Goal: Task Accomplishment & Management: Use online tool/utility

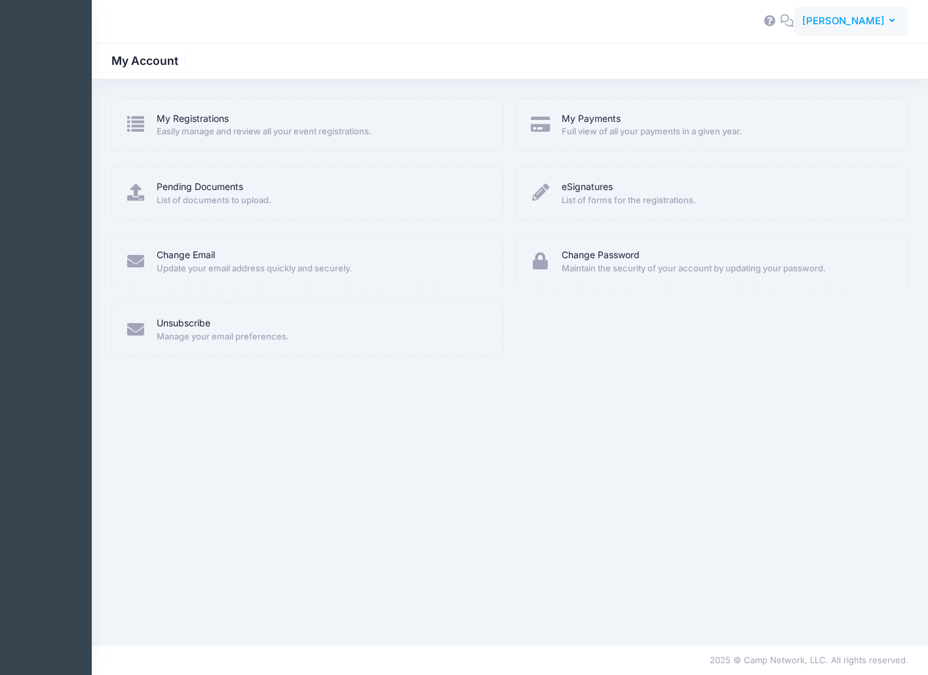
click at [896, 15] on button "EF [PERSON_NAME]" at bounding box center [851, 22] width 115 height 30
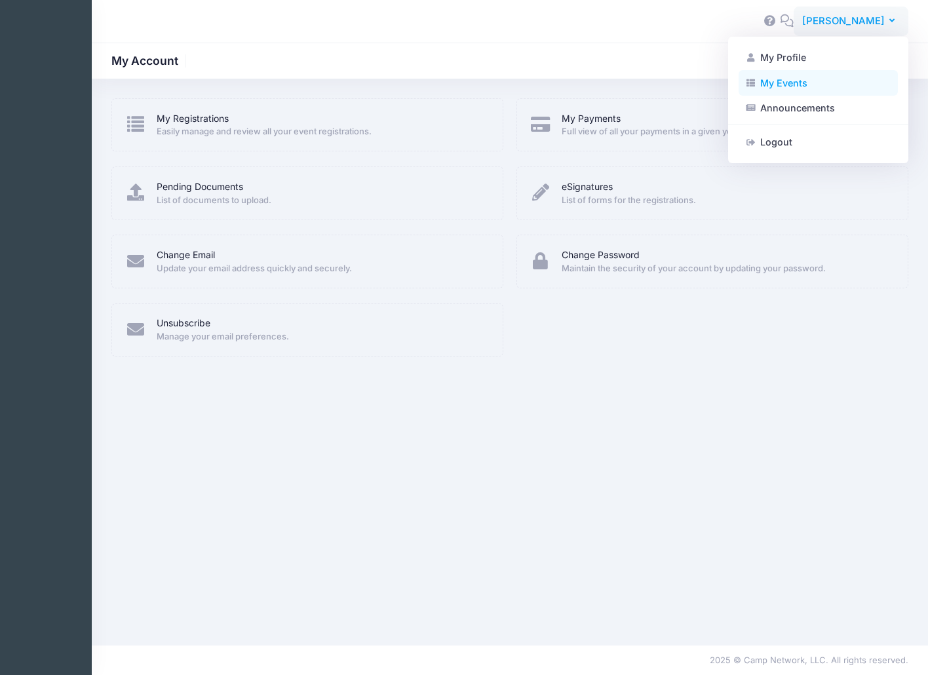
click at [786, 90] on link "My Events" at bounding box center [818, 82] width 159 height 25
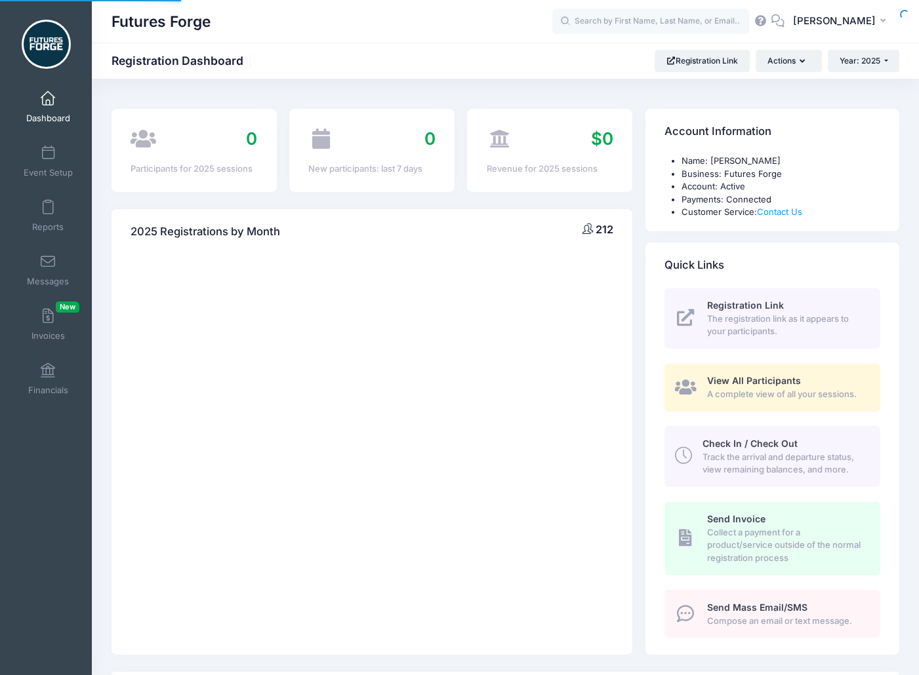
select select
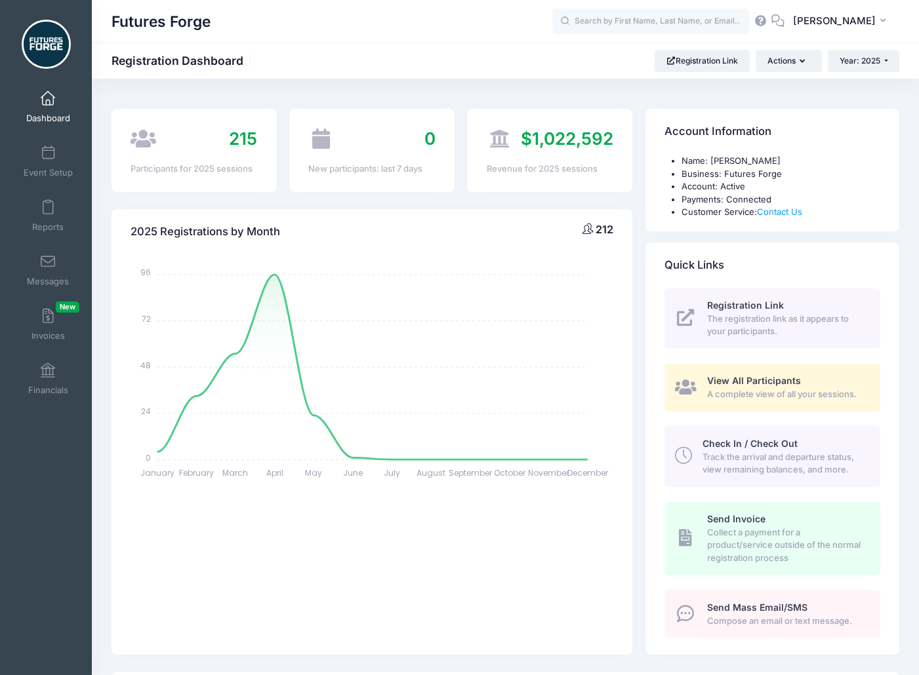
click at [751, 389] on span "A complete view of all your sessions." at bounding box center [786, 394] width 158 height 13
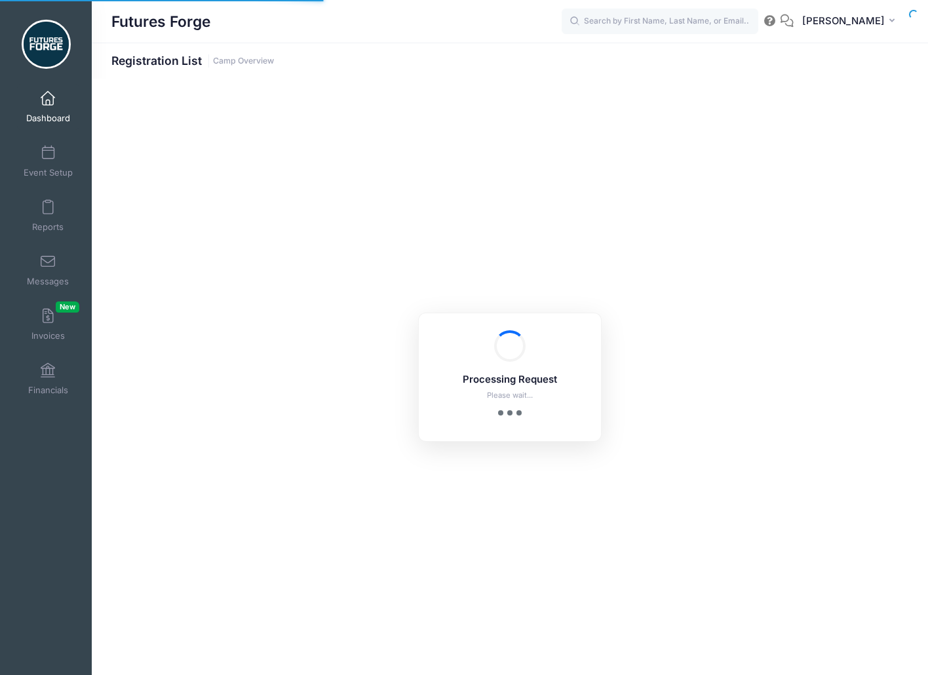
select select "10"
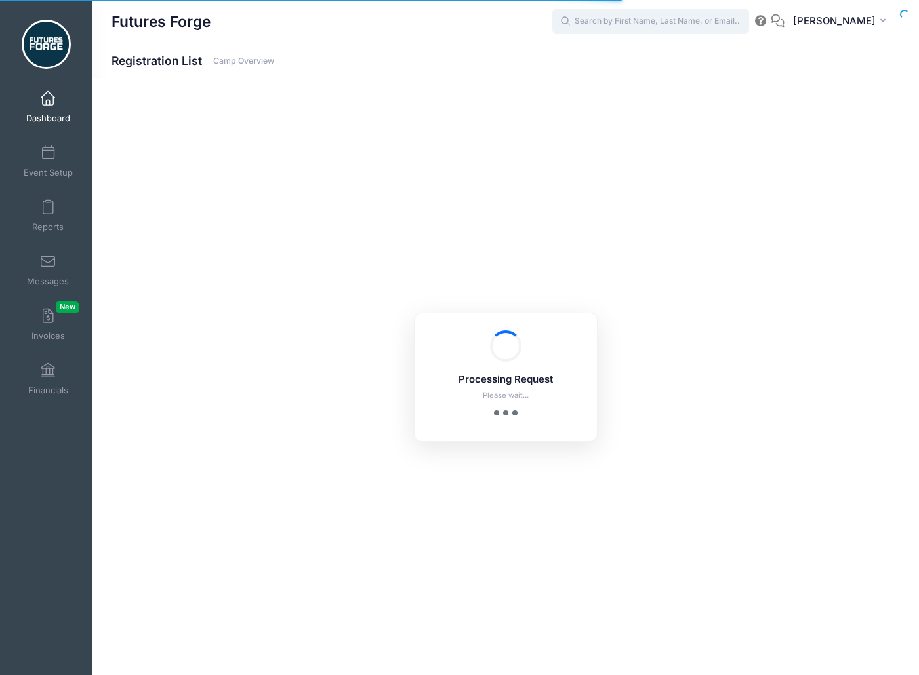
click at [639, 19] on input "text" at bounding box center [650, 22] width 197 height 26
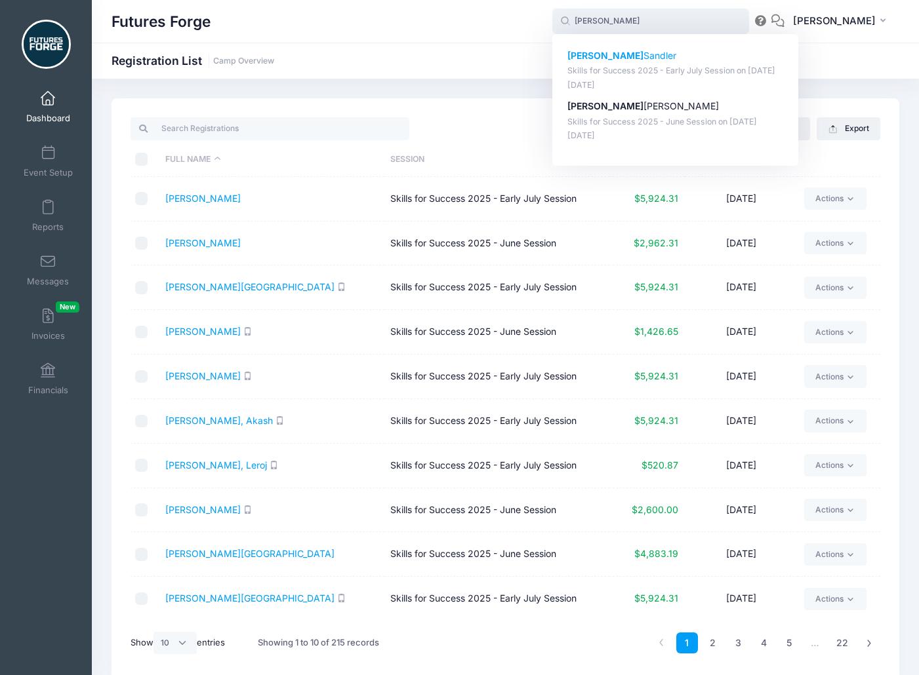
click at [686, 60] on p "Ryan Sandler" at bounding box center [675, 56] width 216 height 14
type input "Ryan Sandler (Skills for Success 2025 - Early July Session, Jun-29, 2025)"
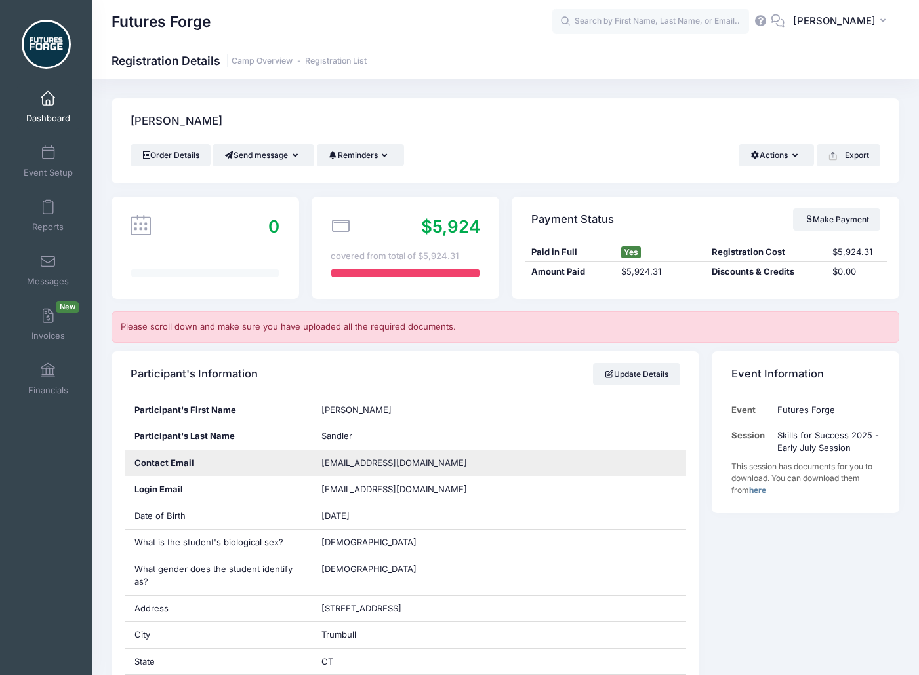
click at [455, 460] on div "sandlerryan59@gmail.com" at bounding box center [498, 463] width 374 height 26
copy div "sandlerryan59@gmail.com"
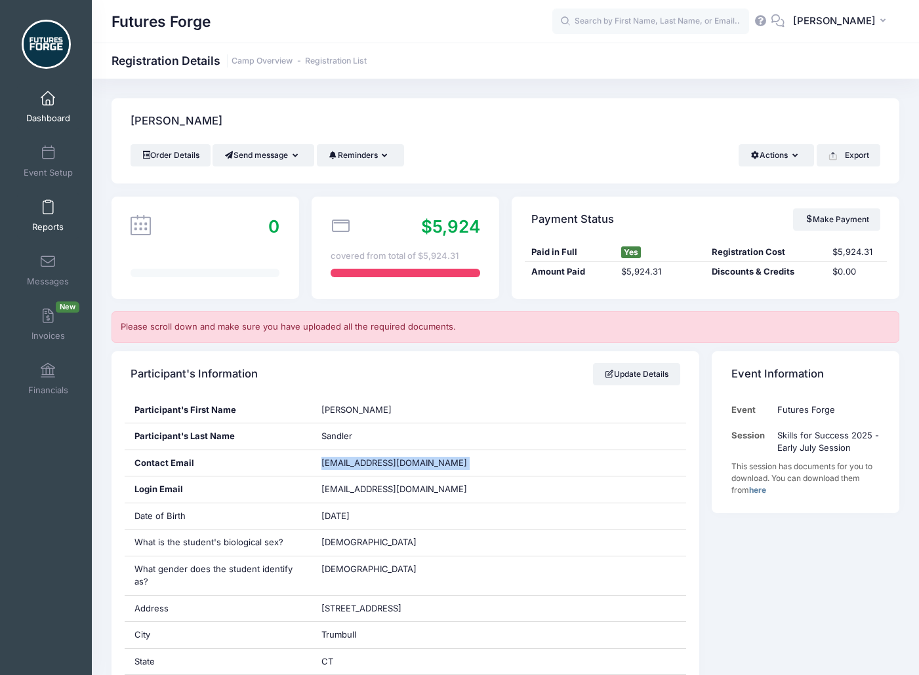
click at [46, 234] on link "Reports" at bounding box center [48, 216] width 62 height 46
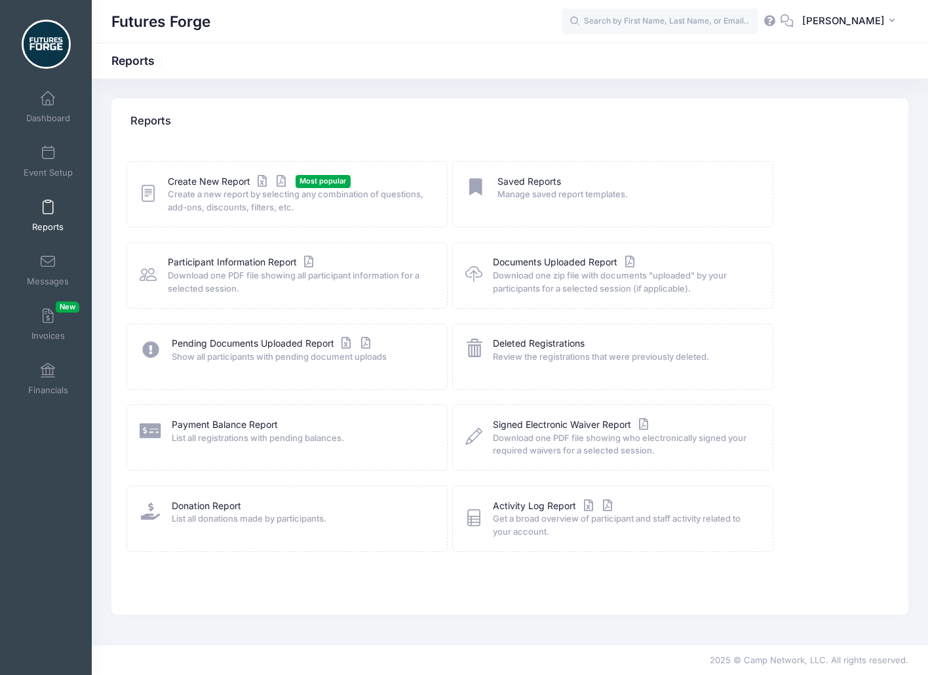
click at [205, 189] on span "Create a new report by selecting any combination of questions, add-ons, discoun…" at bounding box center [299, 201] width 263 height 26
click at [199, 183] on link "Create New Report" at bounding box center [229, 182] width 122 height 14
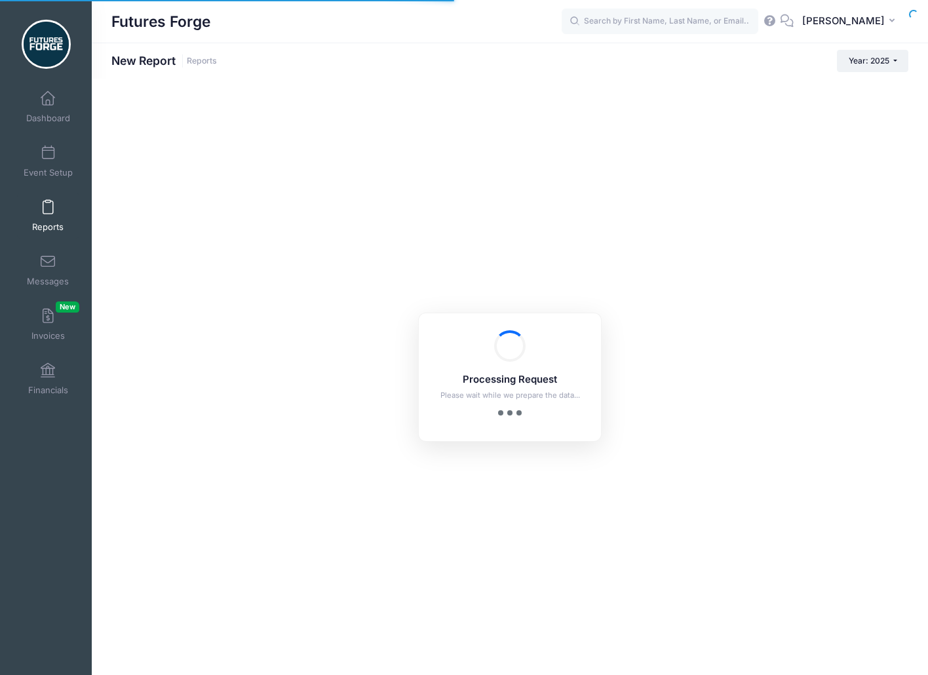
checkbox input "true"
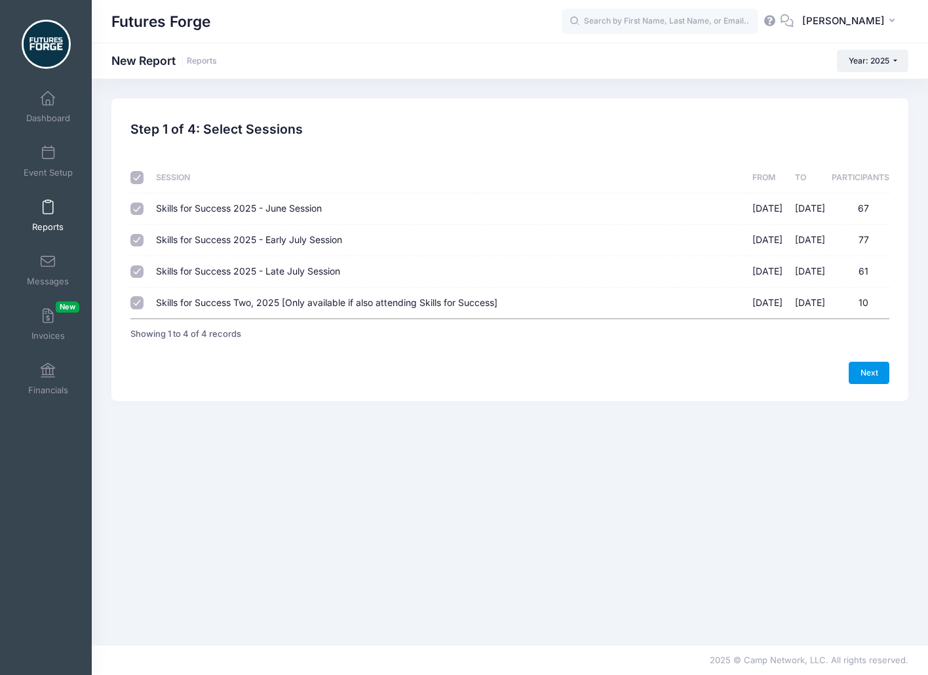
click at [873, 377] on link "Next" at bounding box center [869, 373] width 41 height 22
